Goal: Information Seeking & Learning: Learn about a topic

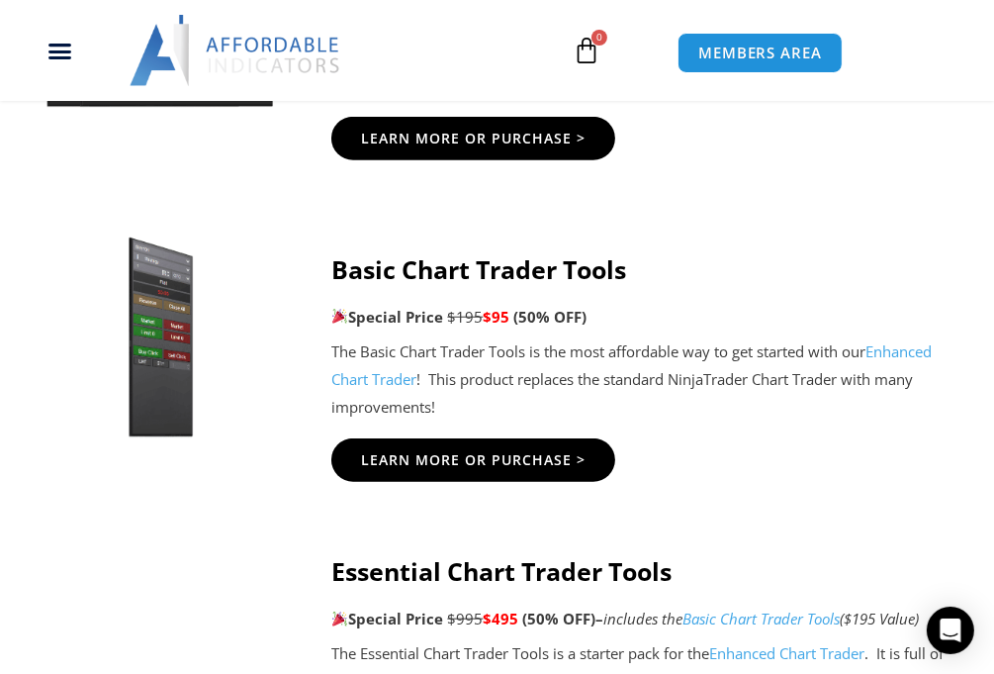
scroll to position [1187, 0]
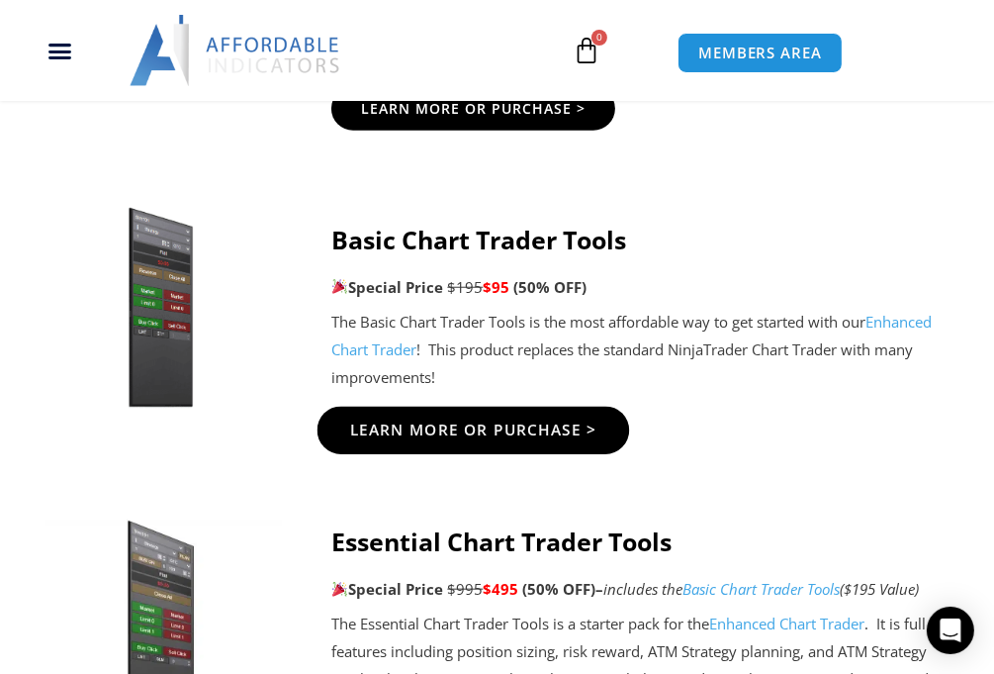
click at [503, 427] on span "Learn More Or Purchase >" at bounding box center [473, 429] width 247 height 15
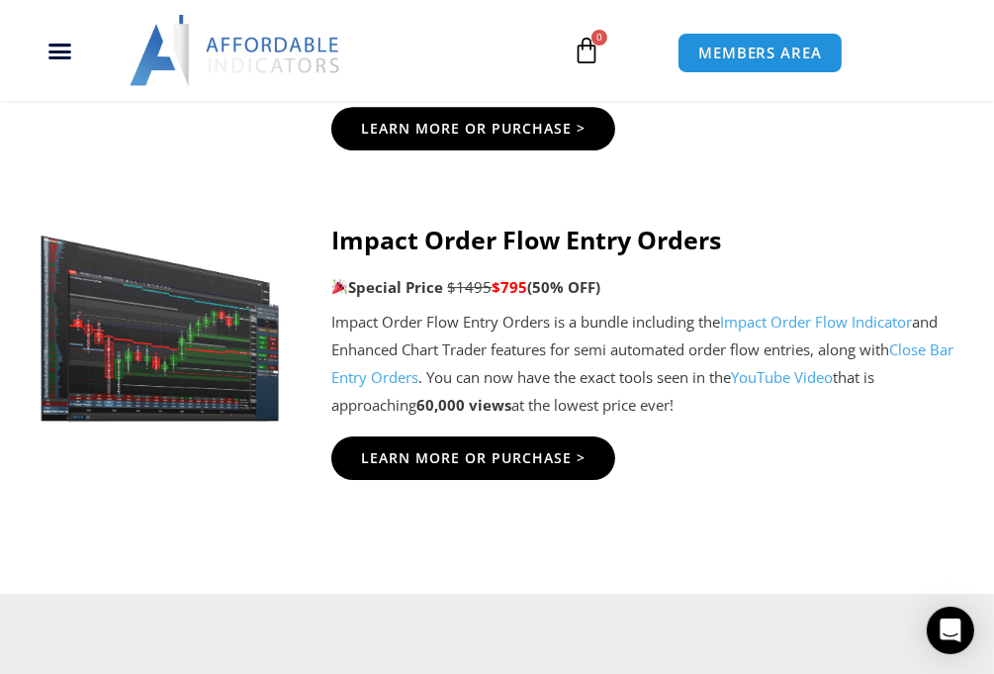
scroll to position [4550, 0]
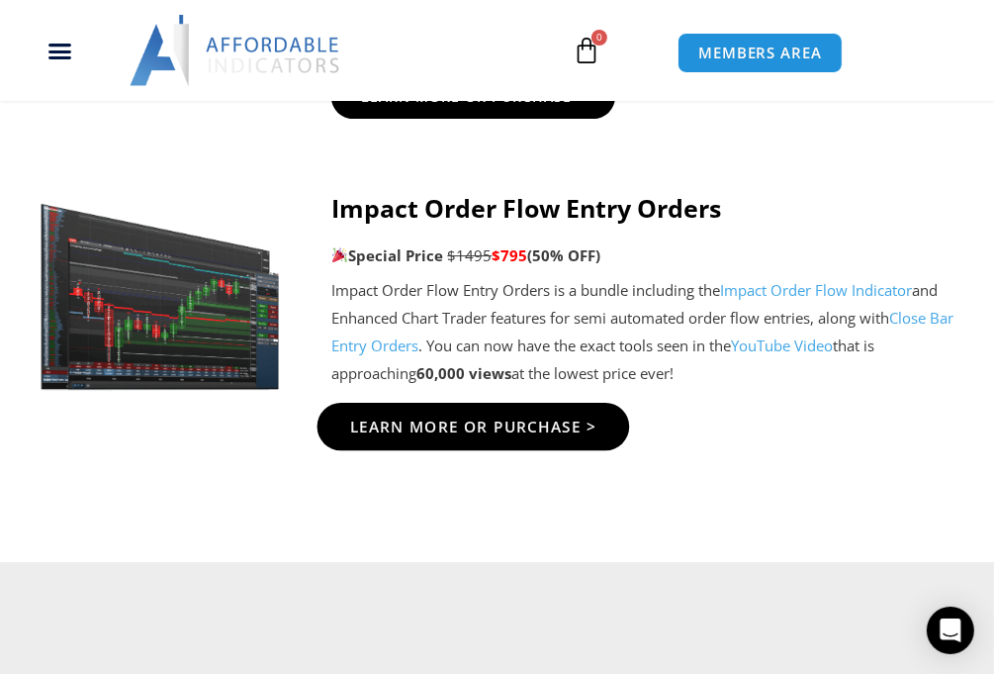
click at [503, 437] on link "Learn More Or Purchase >" at bounding box center [474, 426] width 313 height 47
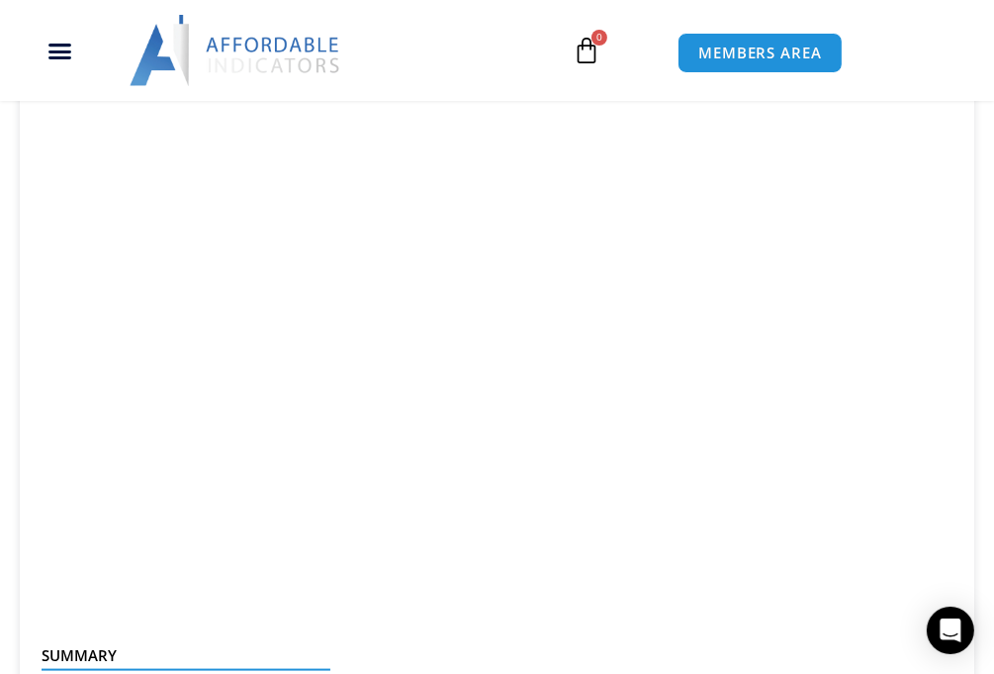
scroll to position [1484, 0]
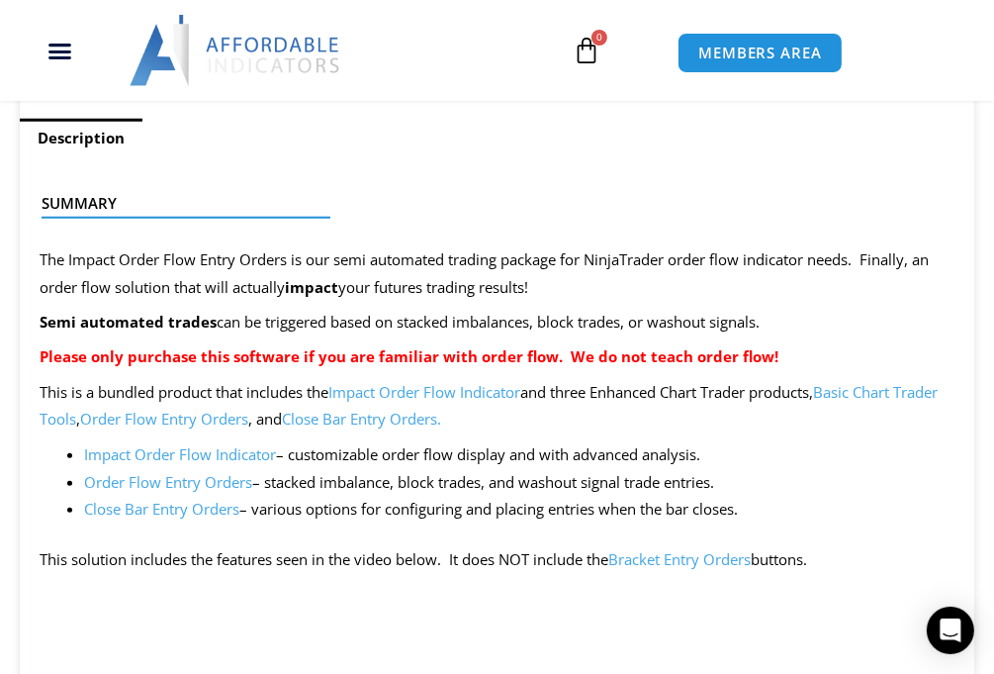
scroll to position [1286, 0]
